Goal: Information Seeking & Learning: Learn about a topic

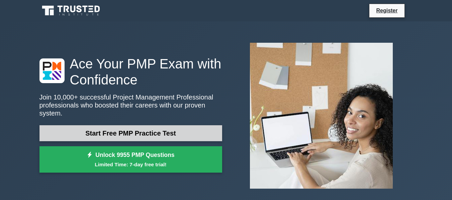
click at [183, 127] on link "Start Free PMP Practice Test" at bounding box center [130, 133] width 183 height 16
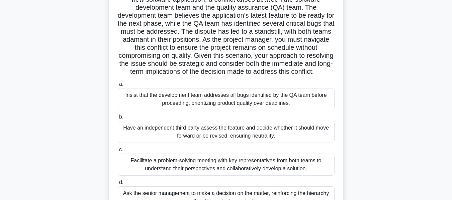
scroll to position [61, 0]
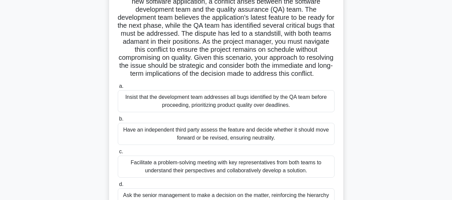
click at [417, 91] on main "9:19 Stop PMP Intermediate 1/10 .spinner_0XTQ{transform-origin:center;animation…" at bounding box center [226, 131] width 452 height 340
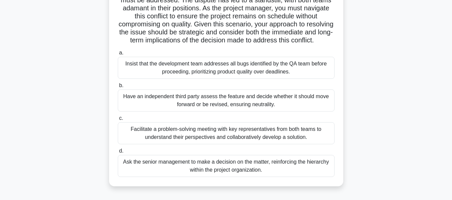
scroll to position [127, 0]
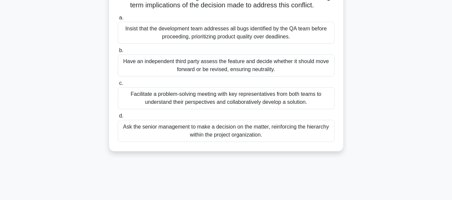
click at [220, 107] on div "Facilitate a problem-solving meeting with key representatives from both teams t…" at bounding box center [226, 98] width 217 height 22
click at [118, 86] on input "c. Facilitate a problem-solving meeting with key representatives from both team…" at bounding box center [118, 83] width 0 height 4
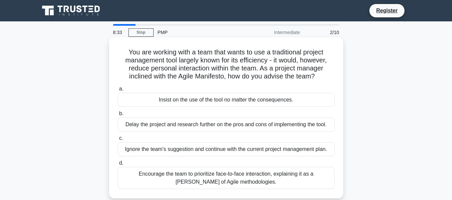
scroll to position [33, 0]
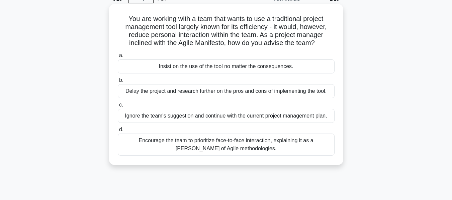
click at [193, 146] on div "Encourage the team to prioritize face-to-face interaction, explaining it as a t…" at bounding box center [226, 145] width 217 height 22
click at [118, 132] on input "d. Encourage the team to prioritize face-to-face interaction, explaining it as …" at bounding box center [118, 130] width 0 height 4
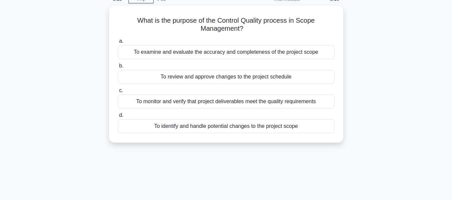
scroll to position [0, 0]
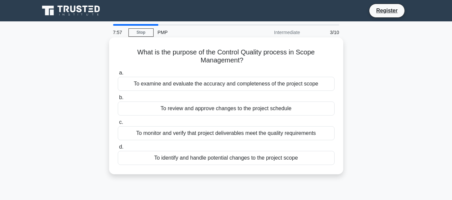
click at [239, 133] on div "To monitor and verify that project deliverables meet the quality requirements" at bounding box center [226, 133] width 217 height 14
click at [118, 125] on input "c. To monitor and verify that project deliverables meet the quality requirements" at bounding box center [118, 122] width 0 height 4
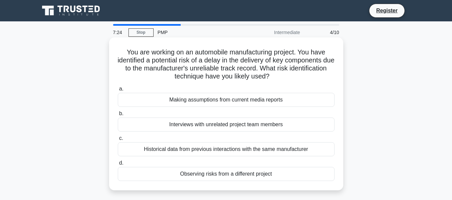
click at [221, 155] on div "Historical data from previous interactions with the same manufacturer" at bounding box center [226, 150] width 217 height 14
click at [118, 141] on input "c. Historical data from previous interactions with the same manufacturer" at bounding box center [118, 138] width 0 height 4
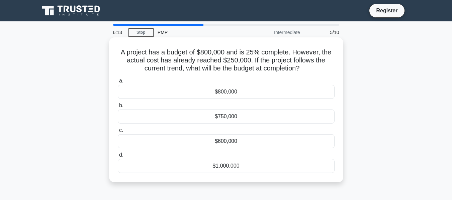
click at [255, 166] on div "$1,000,000" at bounding box center [226, 166] width 217 height 14
click at [118, 158] on input "d. $1,000,000" at bounding box center [118, 155] width 0 height 4
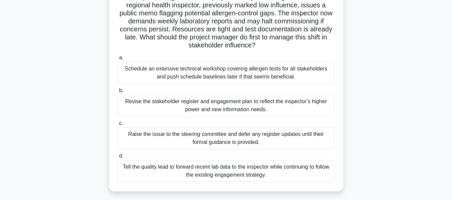
scroll to position [67, 0]
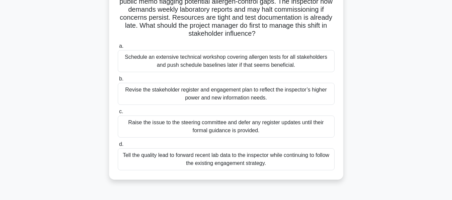
click at [220, 95] on div "Revise the stakeholder register and engagement plan to reflect the inspector’s …" at bounding box center [226, 94] width 217 height 22
click at [118, 81] on input "b. Revise the stakeholder register and engagement plan to reflect the inspector…" at bounding box center [118, 79] width 0 height 4
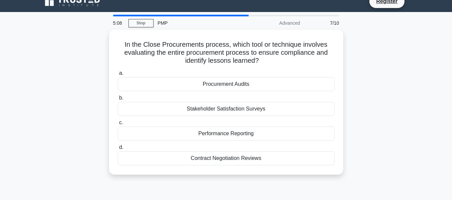
scroll to position [0, 0]
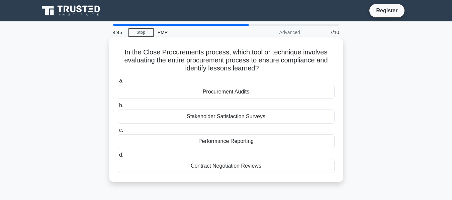
click at [241, 93] on div "Procurement Audits" at bounding box center [226, 92] width 217 height 14
click at [118, 83] on input "a. Procurement Audits" at bounding box center [118, 81] width 0 height 4
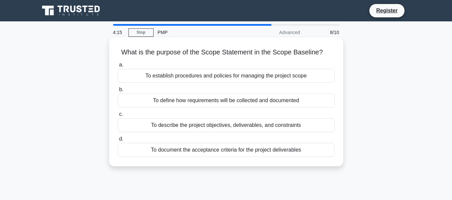
click at [217, 127] on div "To describe the project objectives, deliverables, and constraints" at bounding box center [226, 125] width 217 height 14
click at [118, 117] on input "c. To describe the project objectives, deliverables, and constraints" at bounding box center [118, 114] width 0 height 4
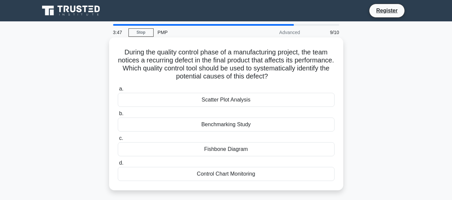
click at [236, 152] on div "Fishbone Diagram" at bounding box center [226, 150] width 217 height 14
click at [118, 141] on input "c. Fishbone Diagram" at bounding box center [118, 138] width 0 height 4
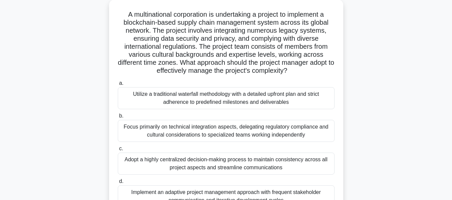
scroll to position [67, 0]
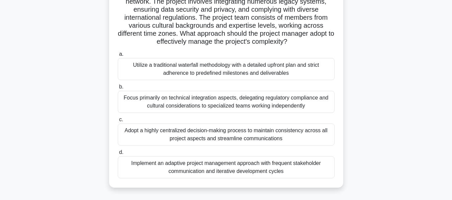
click at [219, 174] on div "Implement an adaptive project management approach with frequent stakeholder com…" at bounding box center [226, 168] width 217 height 22
click at [118, 155] on input "d. Implement an adaptive project management approach with frequent stakeholder …" at bounding box center [118, 153] width 0 height 4
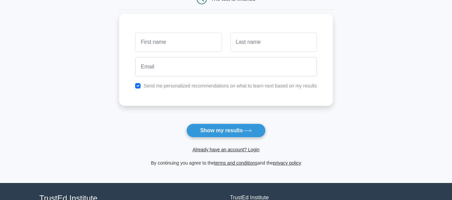
scroll to position [67, 0]
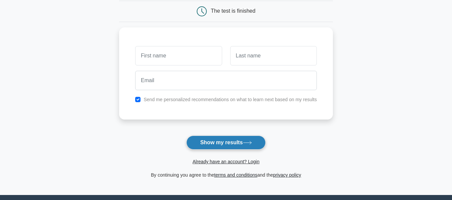
click at [252, 144] on icon at bounding box center [247, 143] width 9 height 4
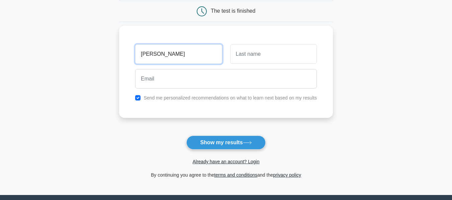
type input "Adam"
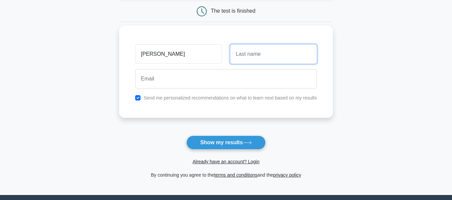
click at [243, 58] on input "text" at bounding box center [273, 53] width 87 height 19
type input "Smith"
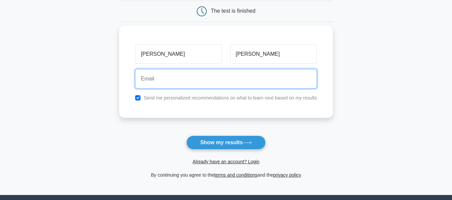
click at [221, 80] on input "email" at bounding box center [226, 78] width 182 height 19
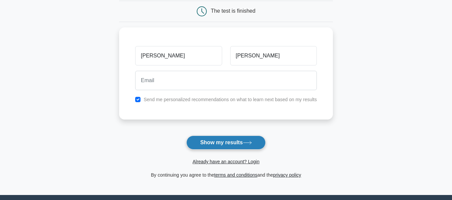
click at [218, 138] on button "Show my results" at bounding box center [225, 143] width 79 height 14
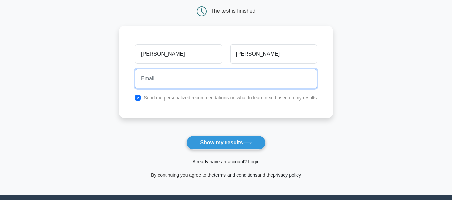
type input "H"
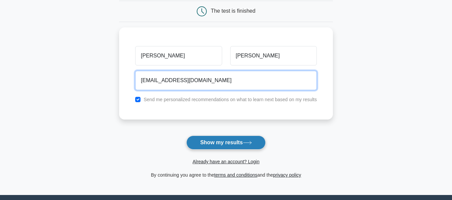
type input "habboub99@gmail.com"
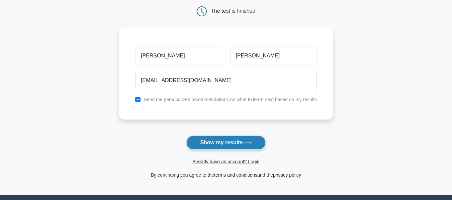
click at [219, 145] on button "Show my results" at bounding box center [225, 143] width 79 height 14
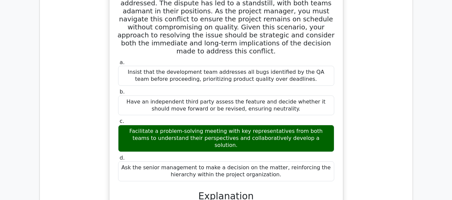
scroll to position [636, 0]
